Goal: Task Accomplishment & Management: Use online tool/utility

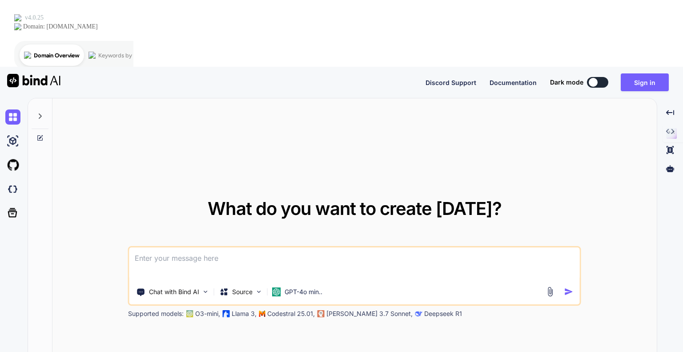
click at [359, 67] on div "Discord Support Documentation Dark mode Sign in Created with Pixso." at bounding box center [341, 82] width 683 height 31
click at [633, 73] on button "Sign in" at bounding box center [644, 82] width 48 height 18
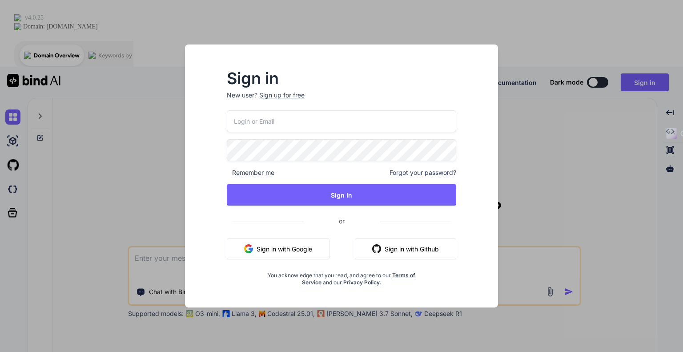
click at [256, 115] on input "email" at bounding box center [341, 121] width 229 height 22
click at [251, 121] on input "email" at bounding box center [341, 121] width 229 height 22
click at [251, 122] on input "email" at bounding box center [341, 121] width 229 height 22
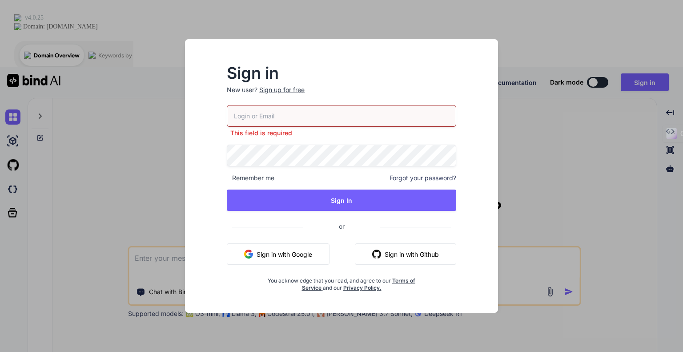
click at [256, 121] on body "Discord Support Documentation Dark mode Sign in Created with Pixso. Created wit…" at bounding box center [341, 209] width 683 height 418
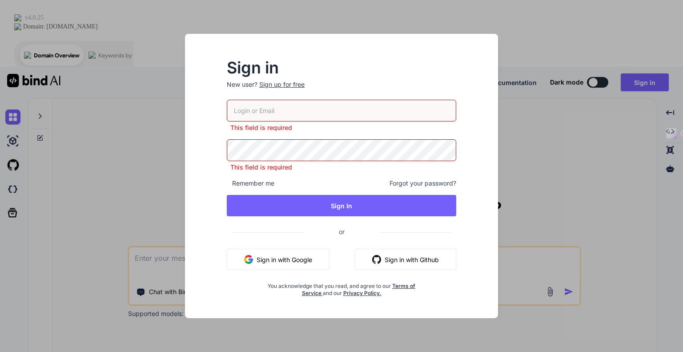
click at [256, 103] on input "email" at bounding box center [341, 111] width 229 height 22
click at [362, 71] on h2 "Sign in" at bounding box center [341, 67] width 229 height 14
click at [303, 111] on input "email" at bounding box center [341, 111] width 229 height 22
paste input "[DOMAIN_NAME][EMAIL_ADDRESS][DOMAIN_NAME]"
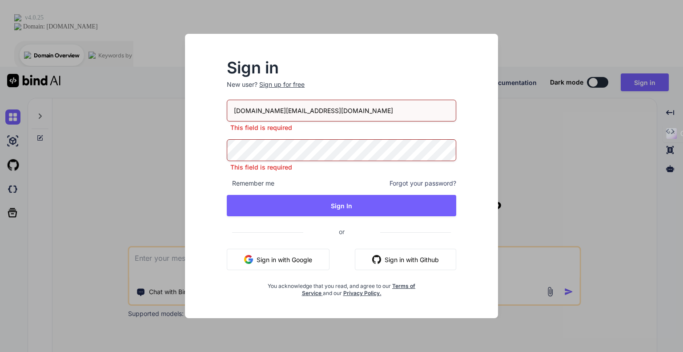
type input "[DOMAIN_NAME][EMAIL_ADDRESS][DOMAIN_NAME]"
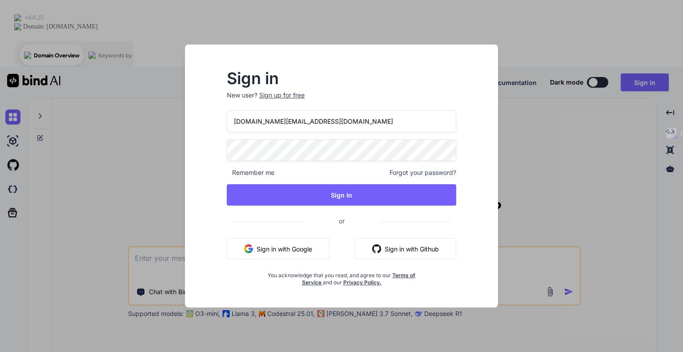
click at [208, 148] on div "Sign in New user? Sign up for free nattapon.ltd@gmail.com Remember me Forgot yo…" at bounding box center [341, 183] width 299 height 247
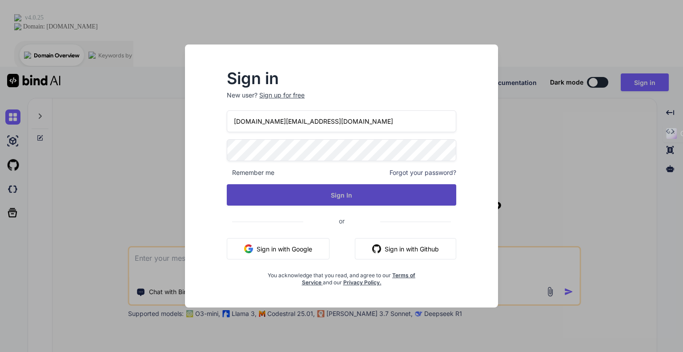
click at [328, 195] on button "Sign In" at bounding box center [341, 194] width 229 height 21
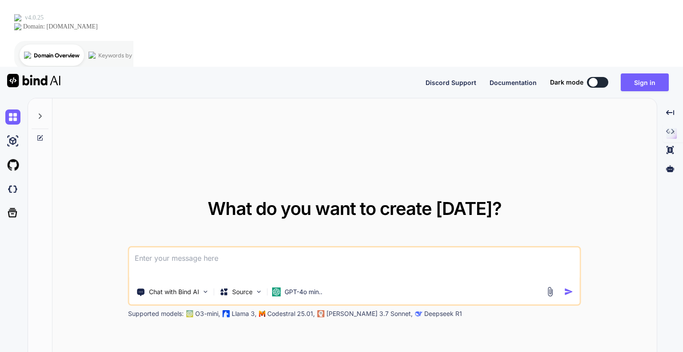
click at [355, 98] on div "What do you want to create [DATE]? Chat with Bind AI Source GPT-4o min.. Suppor…" at bounding box center [354, 258] width 604 height 320
click at [312, 98] on div "What do you want to create [DATE]? Chat with Bind AI Source GPT-4o min.. Suppor…" at bounding box center [354, 258] width 604 height 320
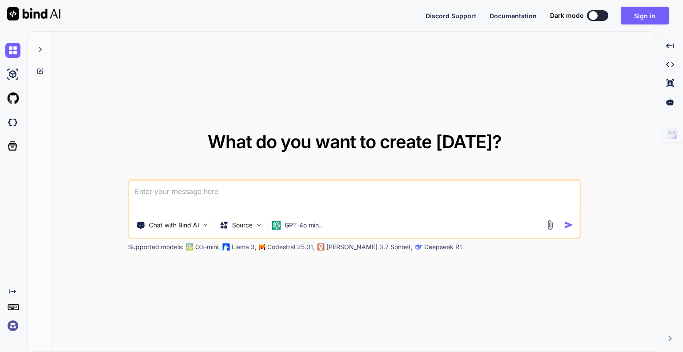
click at [217, 17] on div "Discord Support Documentation Dark mode Sign in Created with Pixso." at bounding box center [341, 15] width 683 height 31
click at [625, 11] on button "Sign in" at bounding box center [644, 16] width 48 height 18
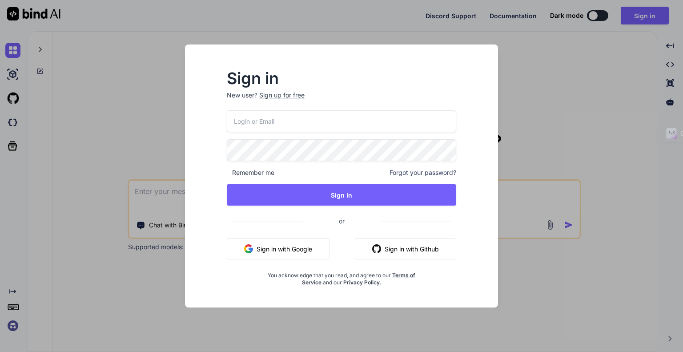
click at [268, 119] on input "email" at bounding box center [341, 121] width 229 height 22
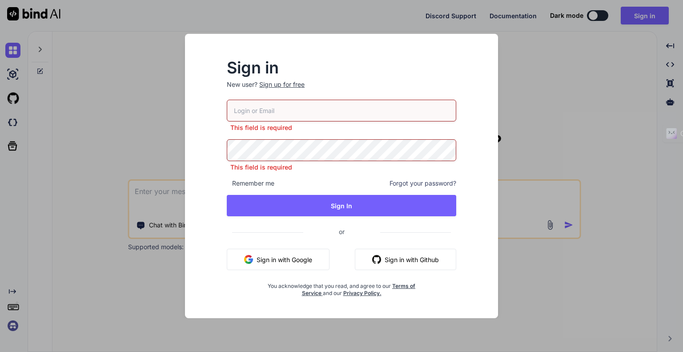
type input "nattapon.ltd@gmail.com"
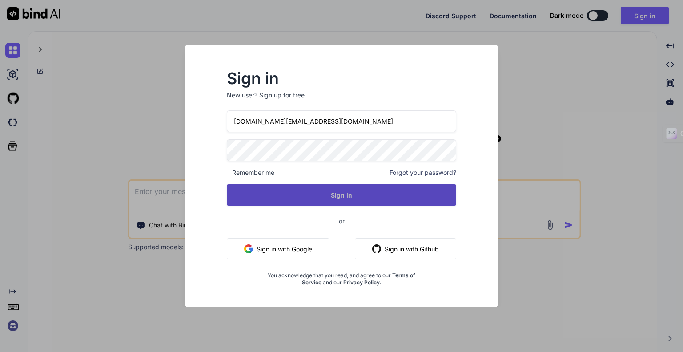
click at [323, 198] on button "Sign In" at bounding box center [341, 194] width 229 height 21
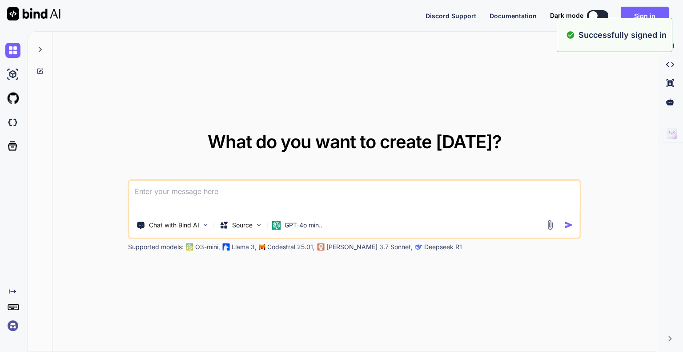
click at [304, 17] on div "Discord Support Documentation Dark mode Sign in Created with Pixso." at bounding box center [341, 15] width 683 height 31
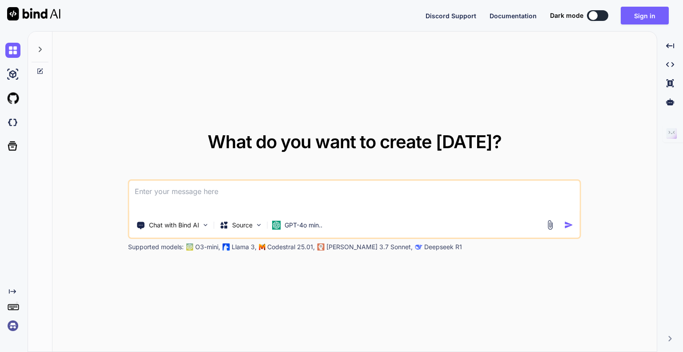
click at [16, 328] on img at bounding box center [12, 325] width 15 height 15
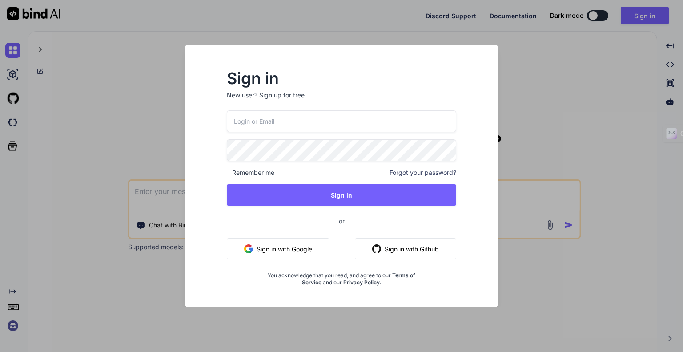
click at [385, 72] on h2 "Sign in" at bounding box center [341, 78] width 229 height 14
click at [528, 71] on div "Sign in New user? Sign up for free Remember me Forgot your password? Sign In or…" at bounding box center [341, 176] width 683 height 352
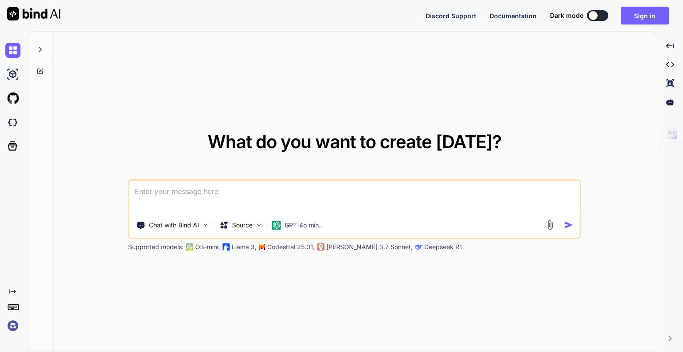
click at [32, 13] on img at bounding box center [33, 13] width 53 height 13
type textarea "x"
click at [13, 11] on img at bounding box center [33, 13] width 53 height 13
click at [16, 325] on img at bounding box center [12, 325] width 15 height 15
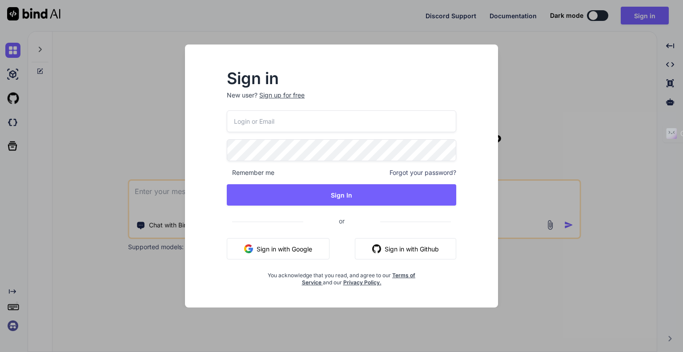
click at [309, 120] on input "email" at bounding box center [341, 121] width 229 height 22
click at [307, 120] on input "email" at bounding box center [341, 121] width 229 height 22
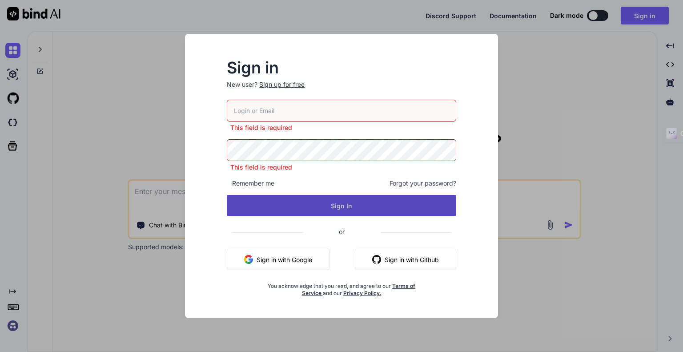
type input "[DOMAIN_NAME][EMAIL_ADDRESS][DOMAIN_NAME]"
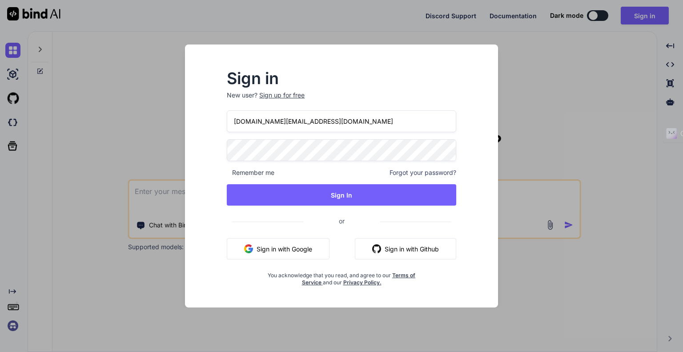
click at [331, 115] on input "[DOMAIN_NAME][EMAIL_ADDRESS][DOMAIN_NAME]" at bounding box center [341, 121] width 229 height 22
click at [428, 73] on h2 "Sign in" at bounding box center [341, 78] width 229 height 14
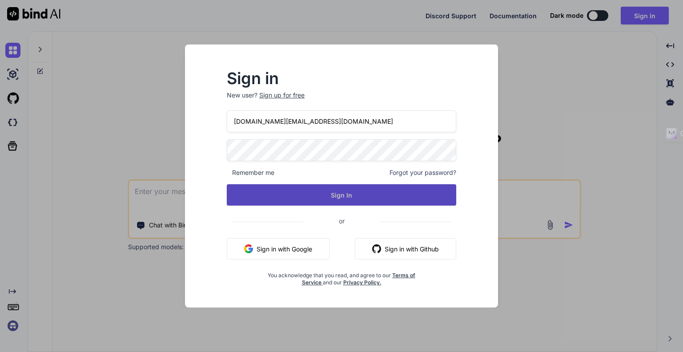
click at [330, 199] on button "Sign In" at bounding box center [341, 194] width 229 height 21
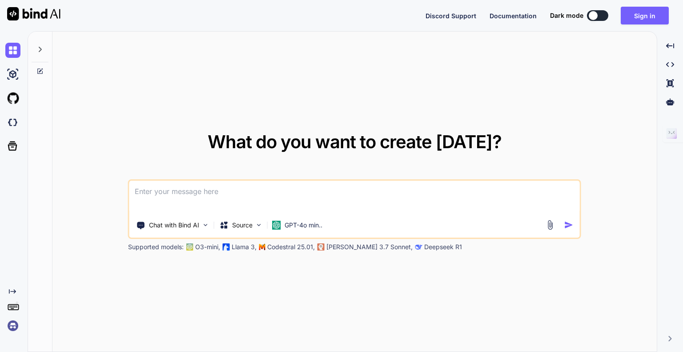
click at [14, 328] on img at bounding box center [12, 325] width 15 height 15
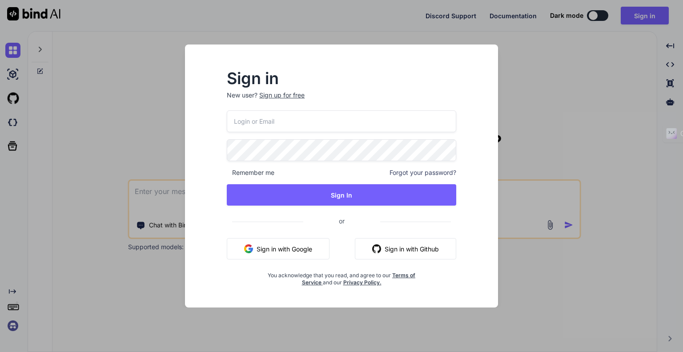
click at [276, 124] on input "email" at bounding box center [341, 121] width 229 height 22
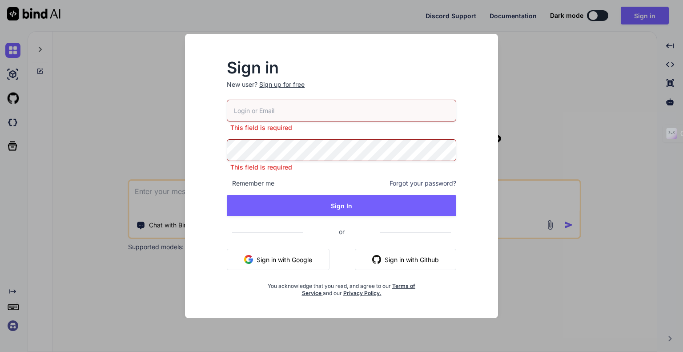
type input "bindai@zenkoy.com"
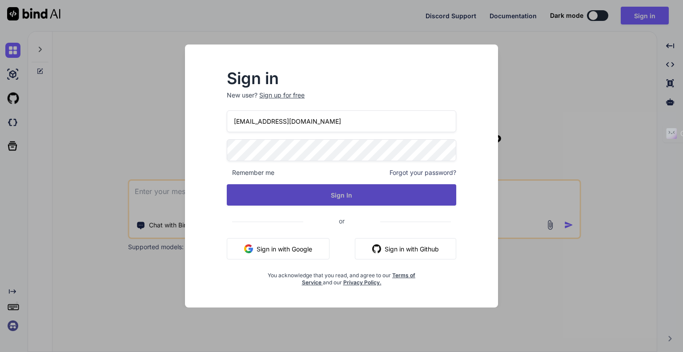
click at [301, 196] on button "Sign In" at bounding box center [341, 194] width 229 height 21
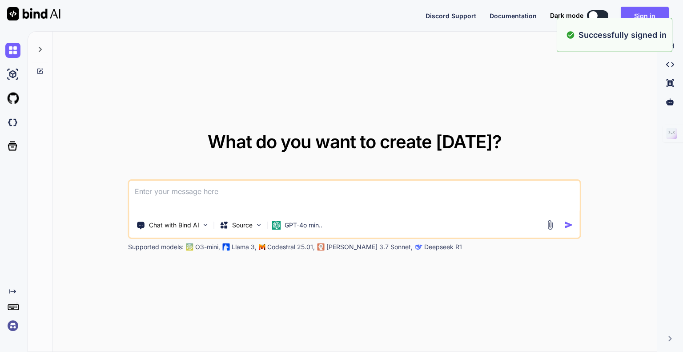
click at [346, 12] on div "Discord Support Documentation Dark mode Sign in Created with Pixso." at bounding box center [341, 15] width 683 height 31
click at [224, 22] on div "Discord Support Documentation Dark mode Sign in Created with Pixso." at bounding box center [341, 15] width 683 height 31
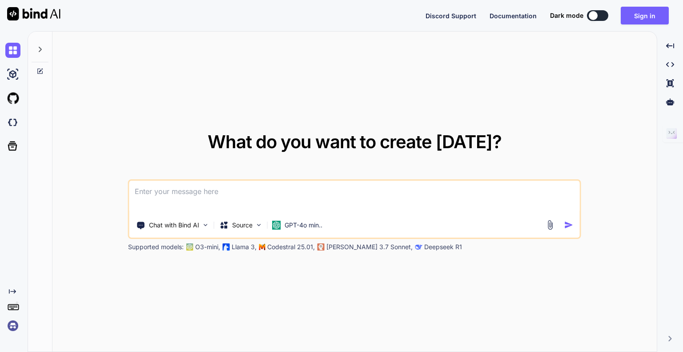
click at [12, 327] on img at bounding box center [12, 325] width 15 height 15
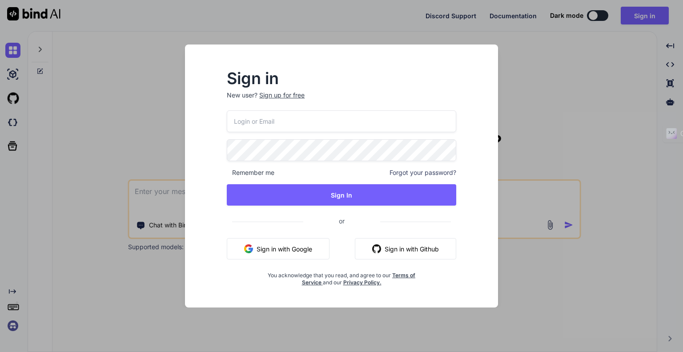
click at [534, 48] on div "Sign in New user? Sign up for free Remember me Forgot your password? Sign In or…" at bounding box center [341, 176] width 683 height 352
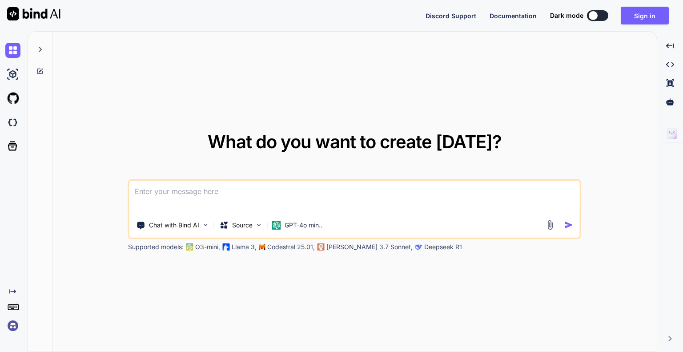
click at [377, 18] on div "Discord Support Documentation Dark mode Sign in Created with Pixso." at bounding box center [341, 15] width 683 height 31
click at [436, 74] on div "What do you want to create [DATE]? Chat with Bind AI Source GPT-4o min.. Suppor…" at bounding box center [354, 192] width 604 height 320
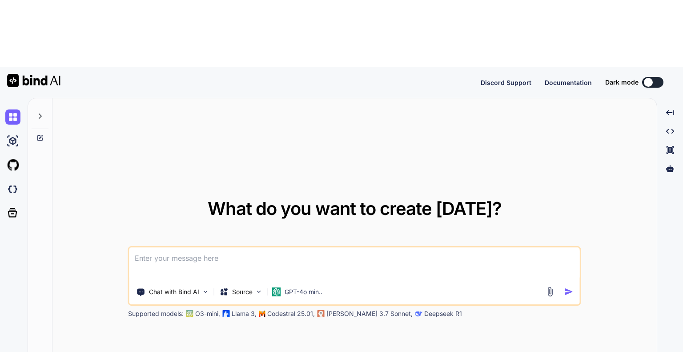
type textarea "x"
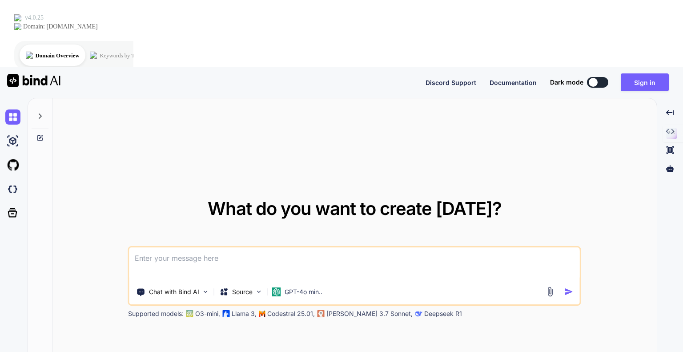
click at [341, 67] on div "Discord Support Documentation Dark mode Sign in Created with Pixso." at bounding box center [341, 82] width 683 height 31
click at [648, 73] on button "Sign in" at bounding box center [644, 82] width 48 height 18
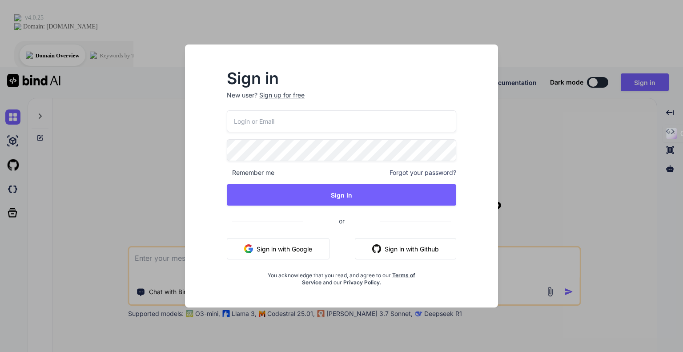
click at [260, 117] on input "email" at bounding box center [341, 121] width 229 height 22
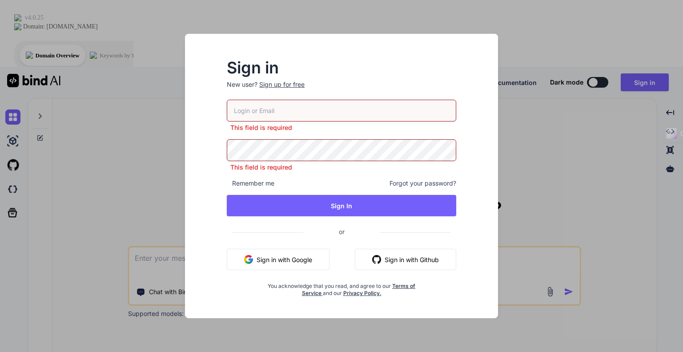
type input "[DOMAIN_NAME][EMAIL_ADDRESS][DOMAIN_NAME]"
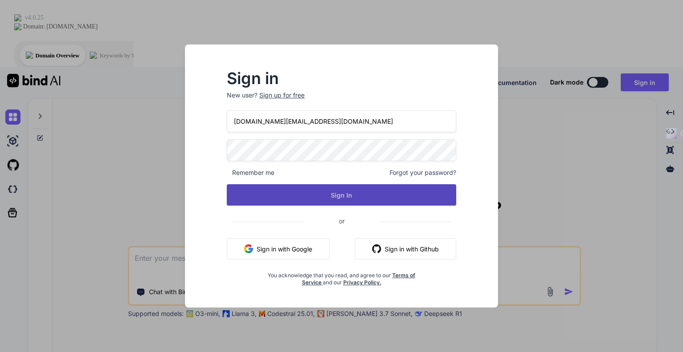
click at [309, 197] on button "Sign In" at bounding box center [341, 194] width 229 height 21
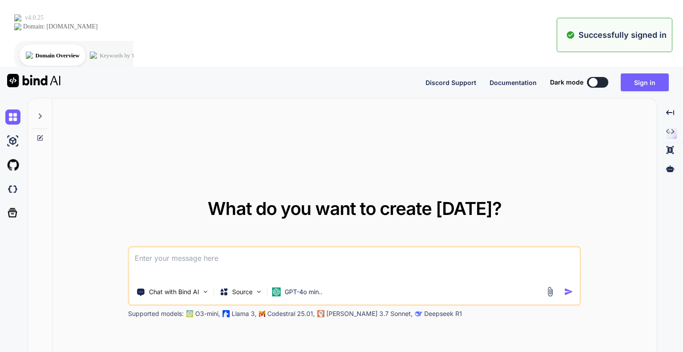
click at [619, 35] on p "Successfully signed in" at bounding box center [622, 35] width 88 height 12
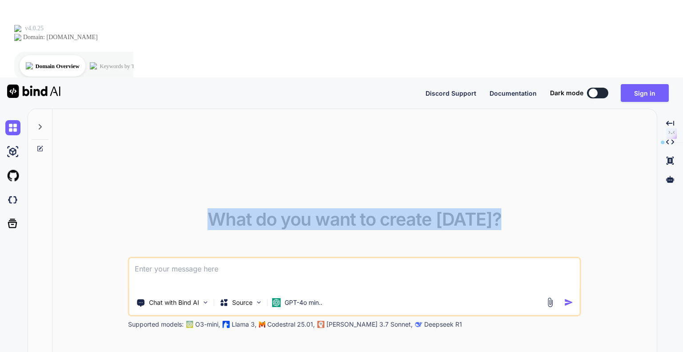
click at [619, 109] on div "What do you want to create [DATE]? Chat with Bind AI Source GPT-4o min.. Suppor…" at bounding box center [354, 269] width 604 height 320
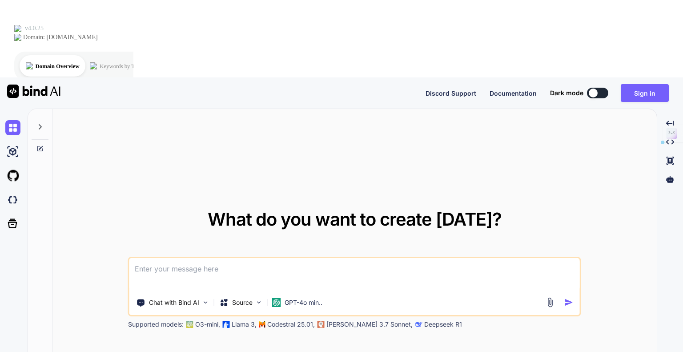
click at [318, 109] on div "What do you want to create [DATE]? Chat with Bind AI Source GPT-4o min.. Suppor…" at bounding box center [354, 269] width 604 height 320
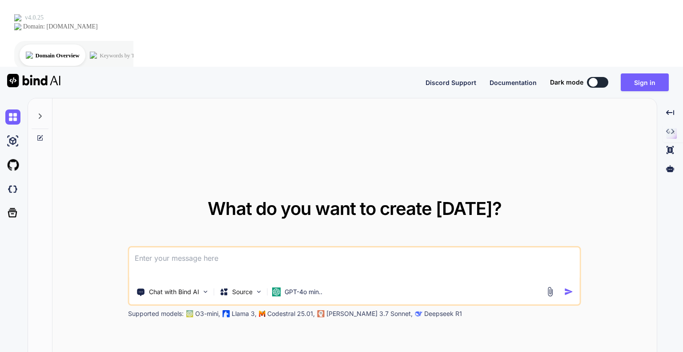
click at [115, 98] on div "What do you want to create [DATE]? Chat with Bind AI Source GPT-4o min.. Suppor…" at bounding box center [354, 258] width 604 height 320
click at [12, 133] on img at bounding box center [12, 140] width 15 height 15
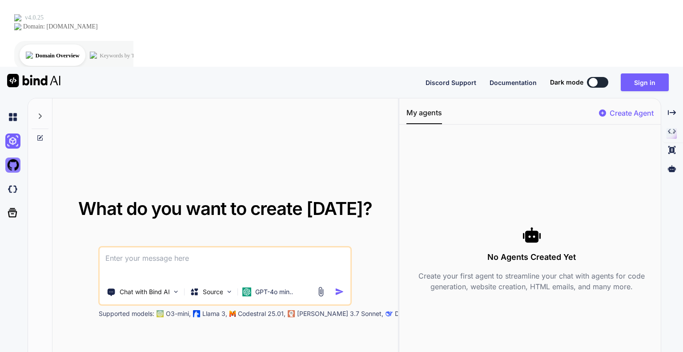
click at [19, 157] on img at bounding box center [12, 164] width 15 height 15
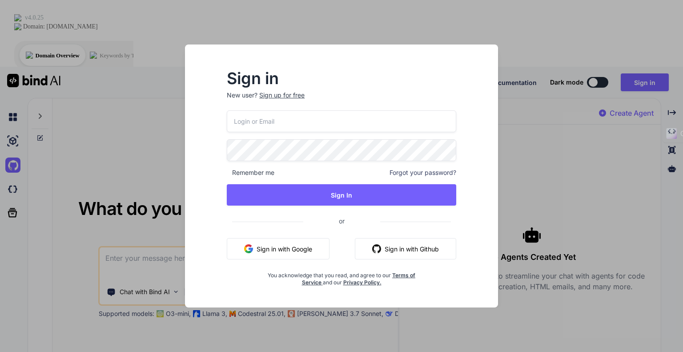
click at [488, 68] on div "Sign in New user? Sign up for free Remember me Forgot your password? Sign In or…" at bounding box center [341, 183] width 299 height 247
click at [527, 75] on div "Sign in New user? Sign up for free Remember me Forgot your password? Sign In or…" at bounding box center [341, 176] width 683 height 352
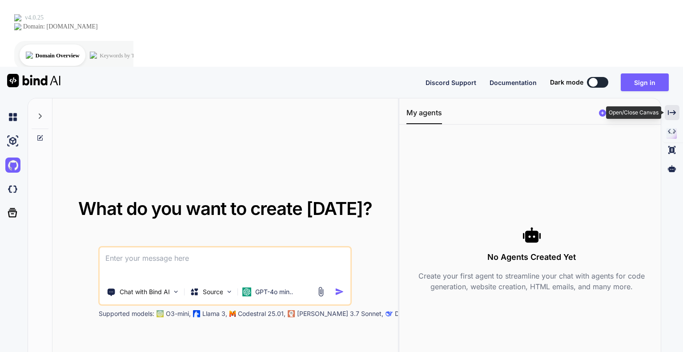
click at [674, 110] on icon at bounding box center [671, 112] width 8 height 5
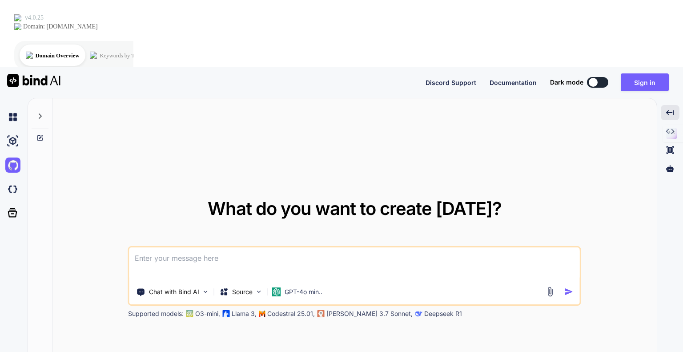
click at [290, 98] on div "What do you want to create [DATE]? Chat with Bind AI Source GPT-4o min.. Suppor…" at bounding box center [354, 258] width 604 height 320
click at [203, 247] on textarea at bounding box center [354, 263] width 450 height 33
click at [187, 283] on div "Chat with Bind AI" at bounding box center [173, 292] width 80 height 18
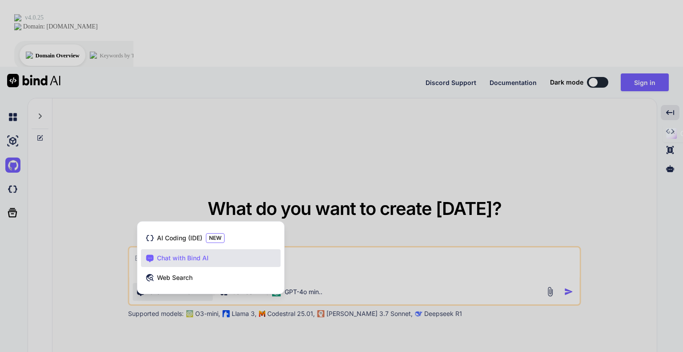
drag, startPoint x: 103, startPoint y: 203, endPoint x: 109, endPoint y: 208, distance: 7.6
click at [102, 204] on div at bounding box center [341, 176] width 683 height 352
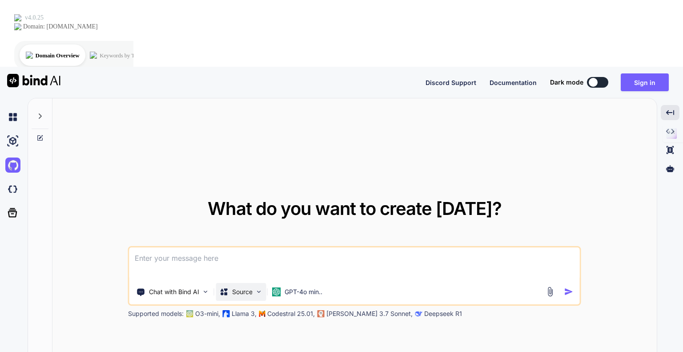
click at [241, 287] on p "Source" at bounding box center [242, 291] width 20 height 9
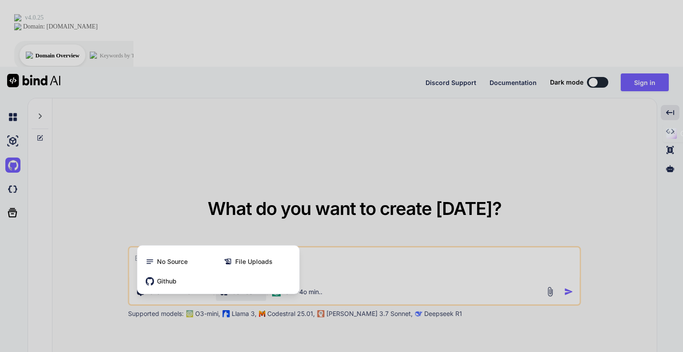
click at [290, 288] on div at bounding box center [341, 176] width 683 height 352
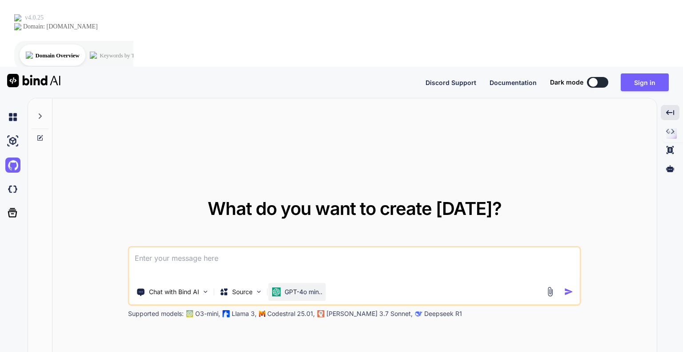
click at [300, 287] on p "GPT-4o min.." at bounding box center [303, 291] width 38 height 9
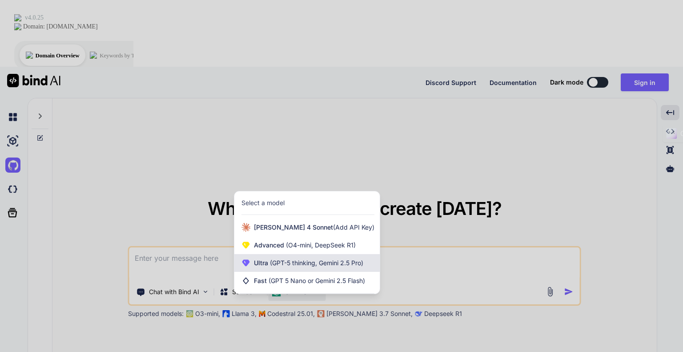
click at [314, 259] on span "(GPT-5 thinking, Gemini 2.5 Pro)" at bounding box center [315, 263] width 95 height 8
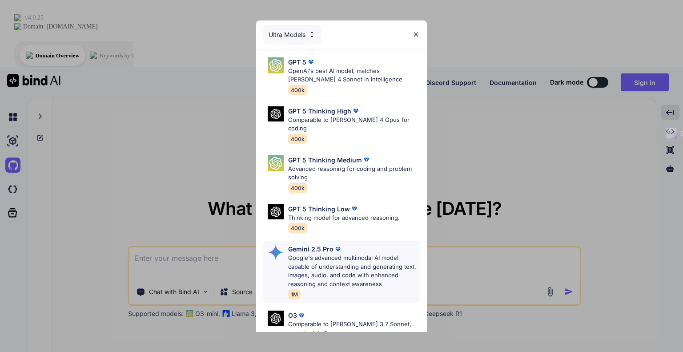
scroll to position [98, 0]
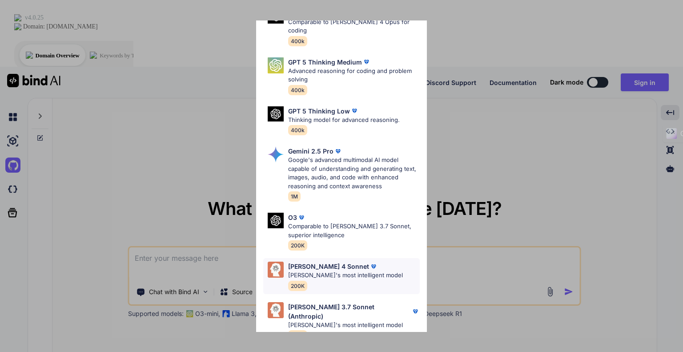
click at [353, 271] on div "[PERSON_NAME] 4 Sonnet [PERSON_NAME]'s most intelligent model 200K" at bounding box center [345, 275] width 115 height 29
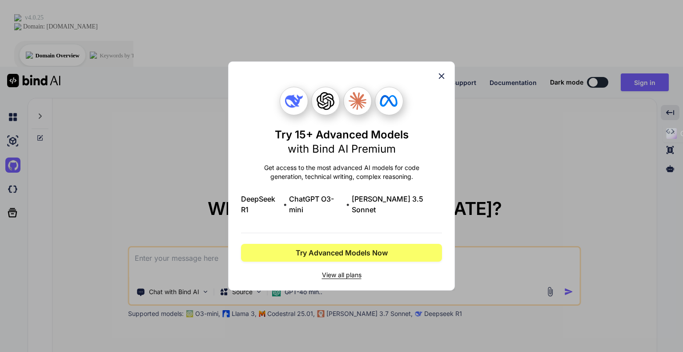
click at [348, 152] on span "with Bind AI Premium" at bounding box center [342, 148] width 108 height 13
click at [341, 181] on p "Get access to the most advanced AI models for code generation, technical writin…" at bounding box center [341, 172] width 201 height 18
click at [352, 144] on h1 "Try 15+ Advanced Models with Bind AI Premium" at bounding box center [342, 142] width 134 height 28
click at [438, 79] on icon at bounding box center [441, 76] width 10 height 10
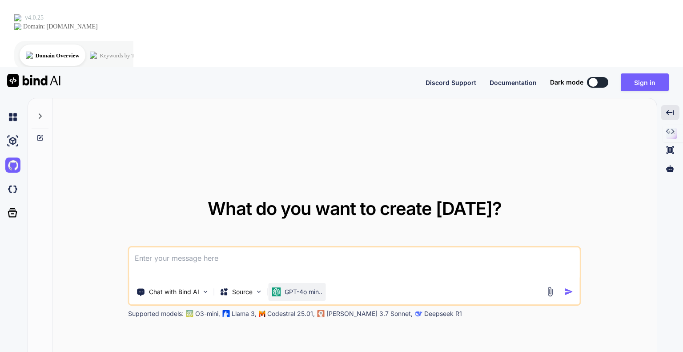
click at [297, 287] on p "GPT-4o min.." at bounding box center [303, 291] width 38 height 9
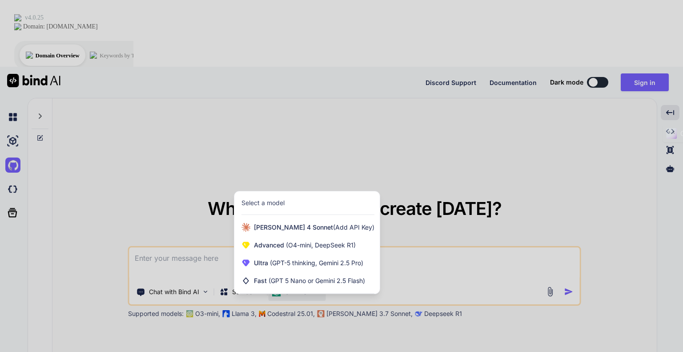
click at [160, 206] on div at bounding box center [341, 176] width 683 height 352
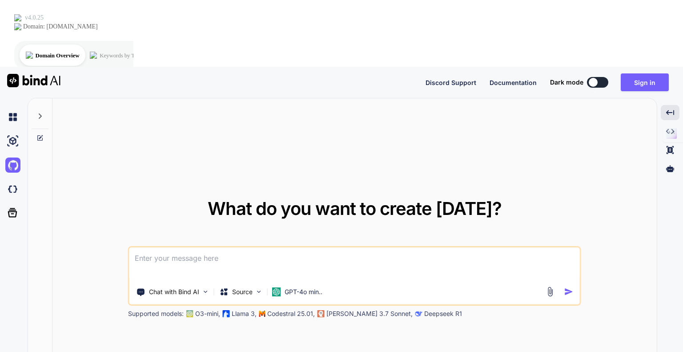
click at [44, 257] on div at bounding box center [40, 258] width 24 height 320
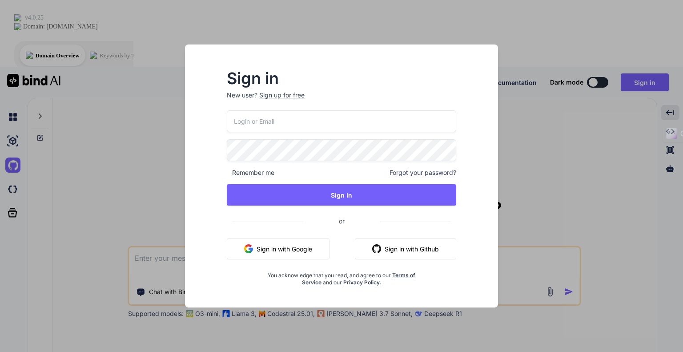
click at [297, 243] on button "Sign in with Google" at bounding box center [278, 248] width 103 height 21
